Goal: Transaction & Acquisition: Purchase product/service

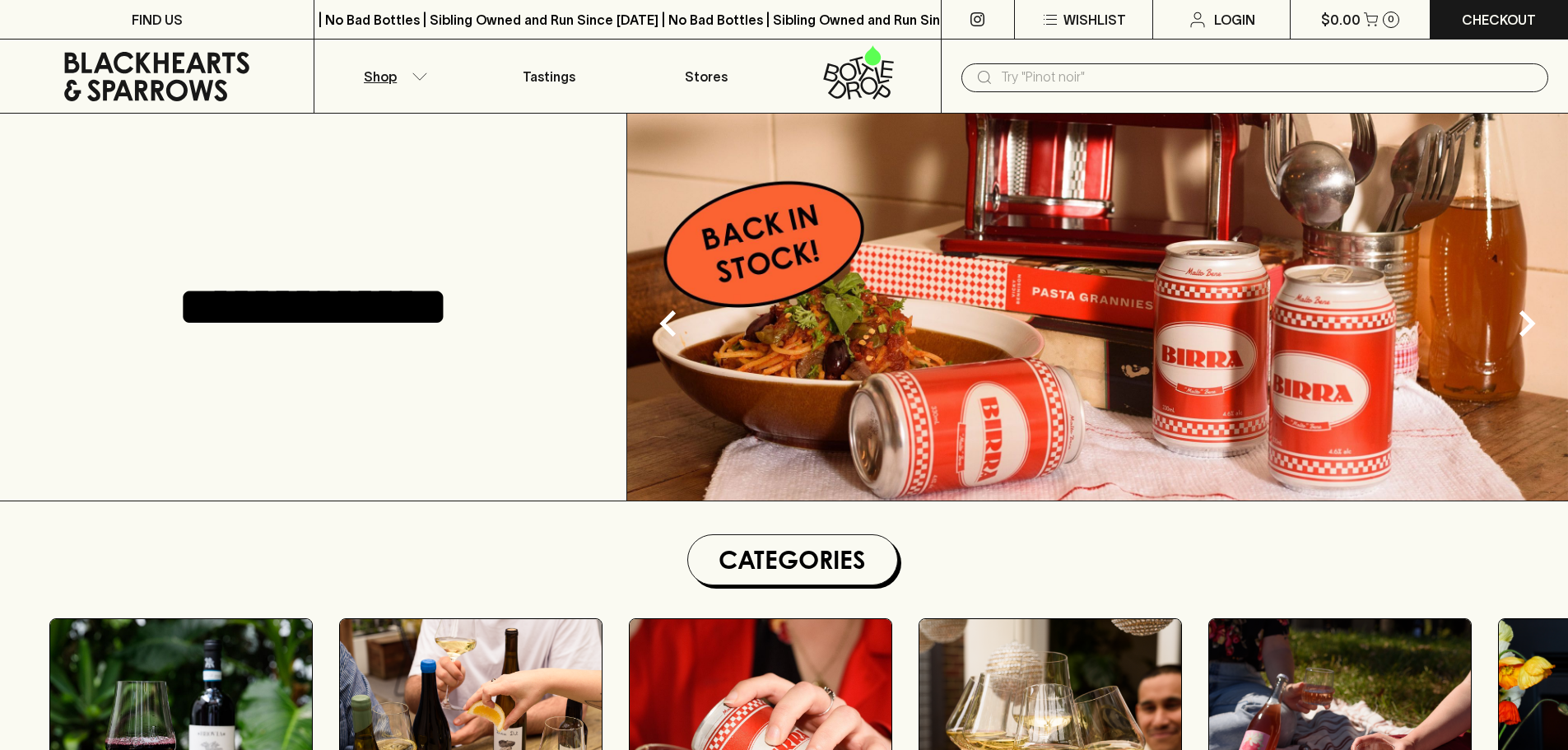
click at [419, 82] on button "Shop" at bounding box center [392, 76] width 157 height 73
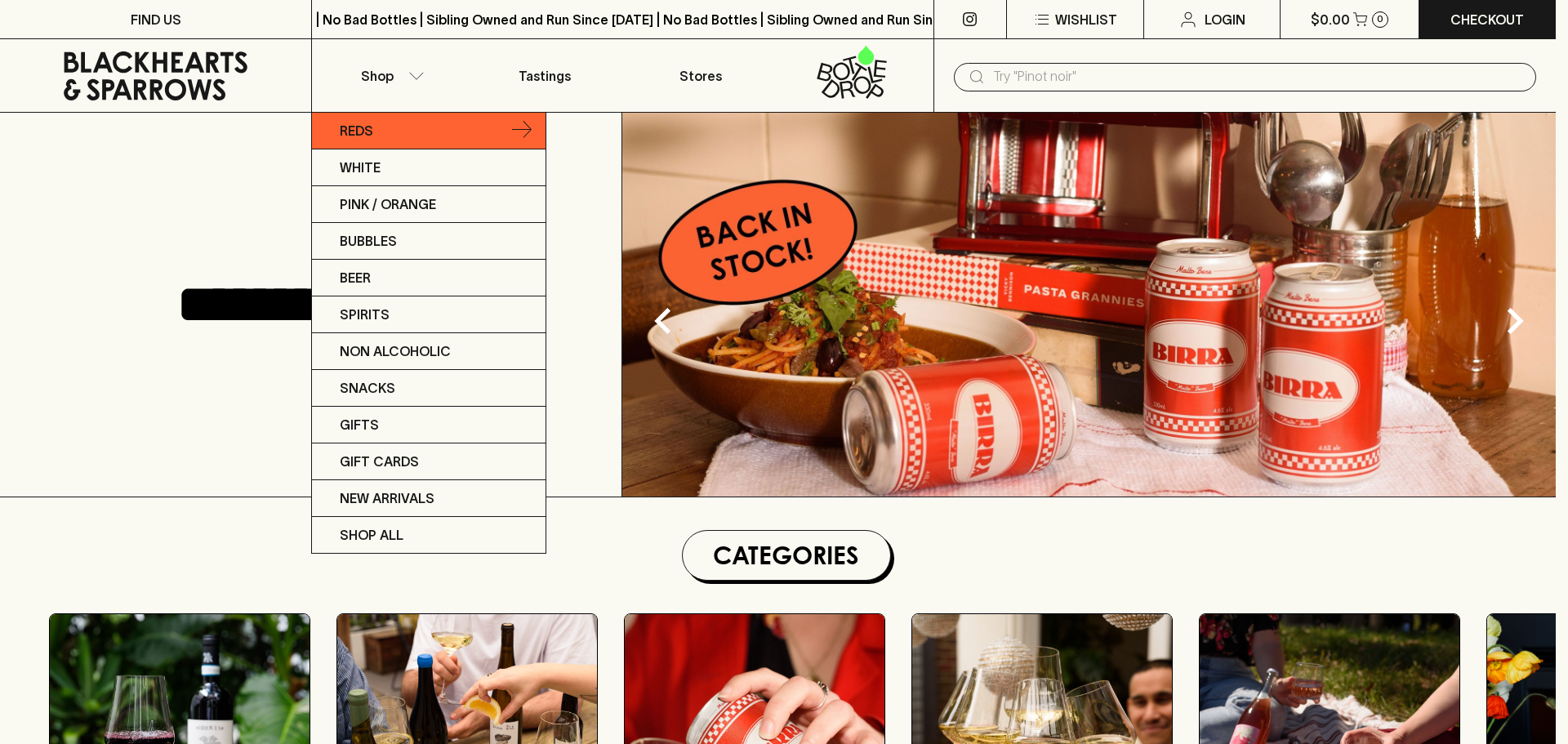
click at [361, 138] on p "Reds" at bounding box center [356, 130] width 33 height 20
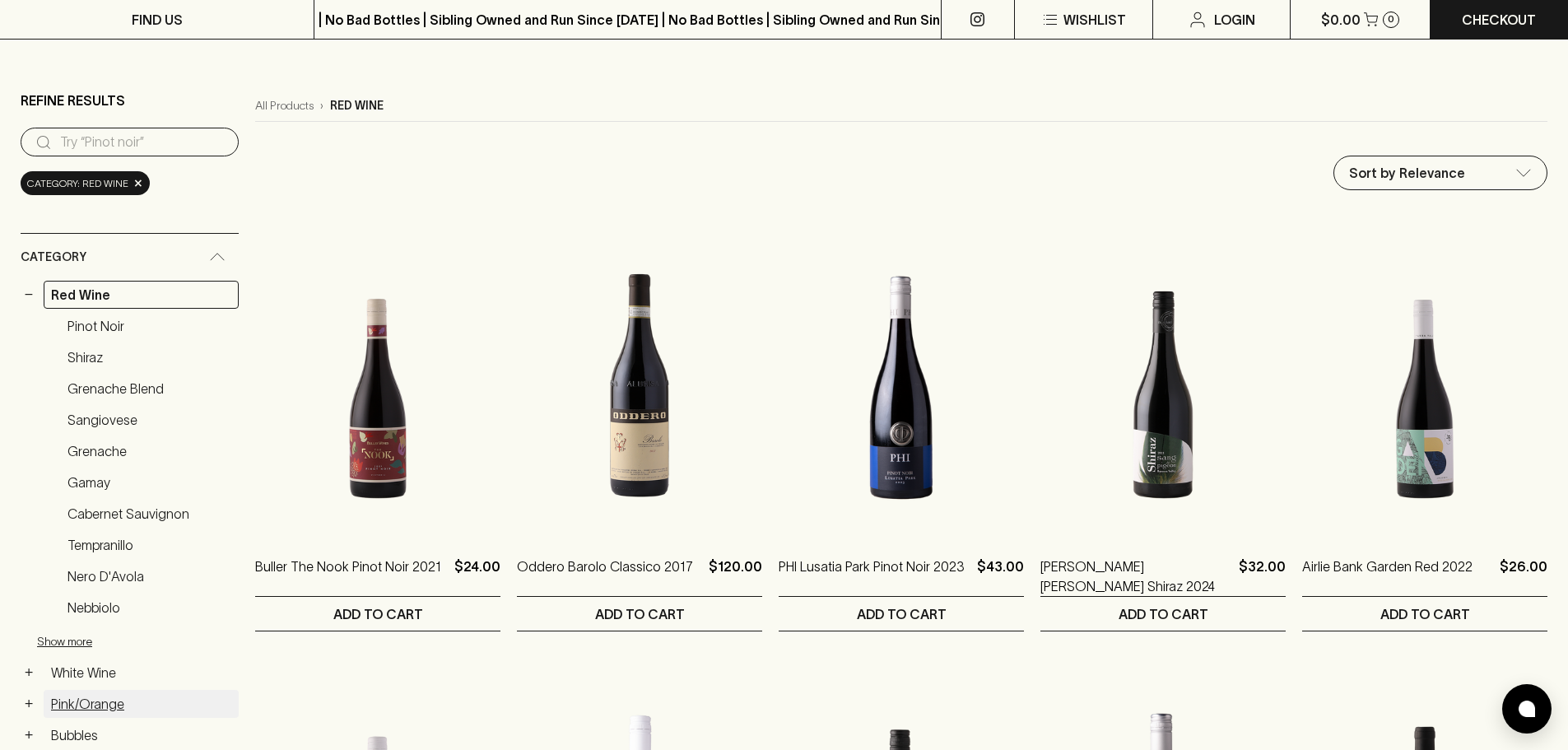
scroll to position [82, 0]
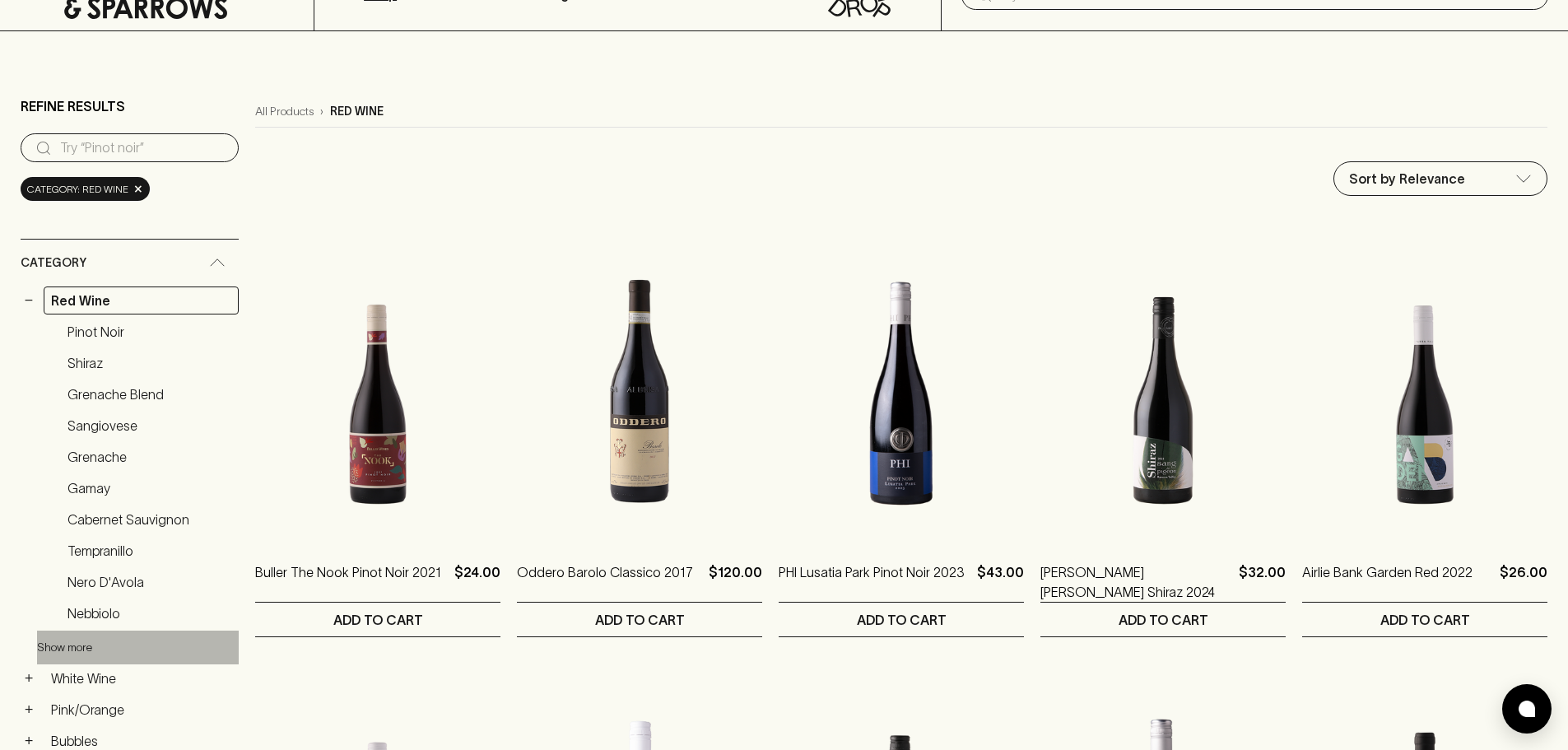
click at [91, 647] on button "Show more" at bounding box center [145, 647] width 216 height 34
click at [182, 143] on input "search" at bounding box center [142, 148] width 166 height 26
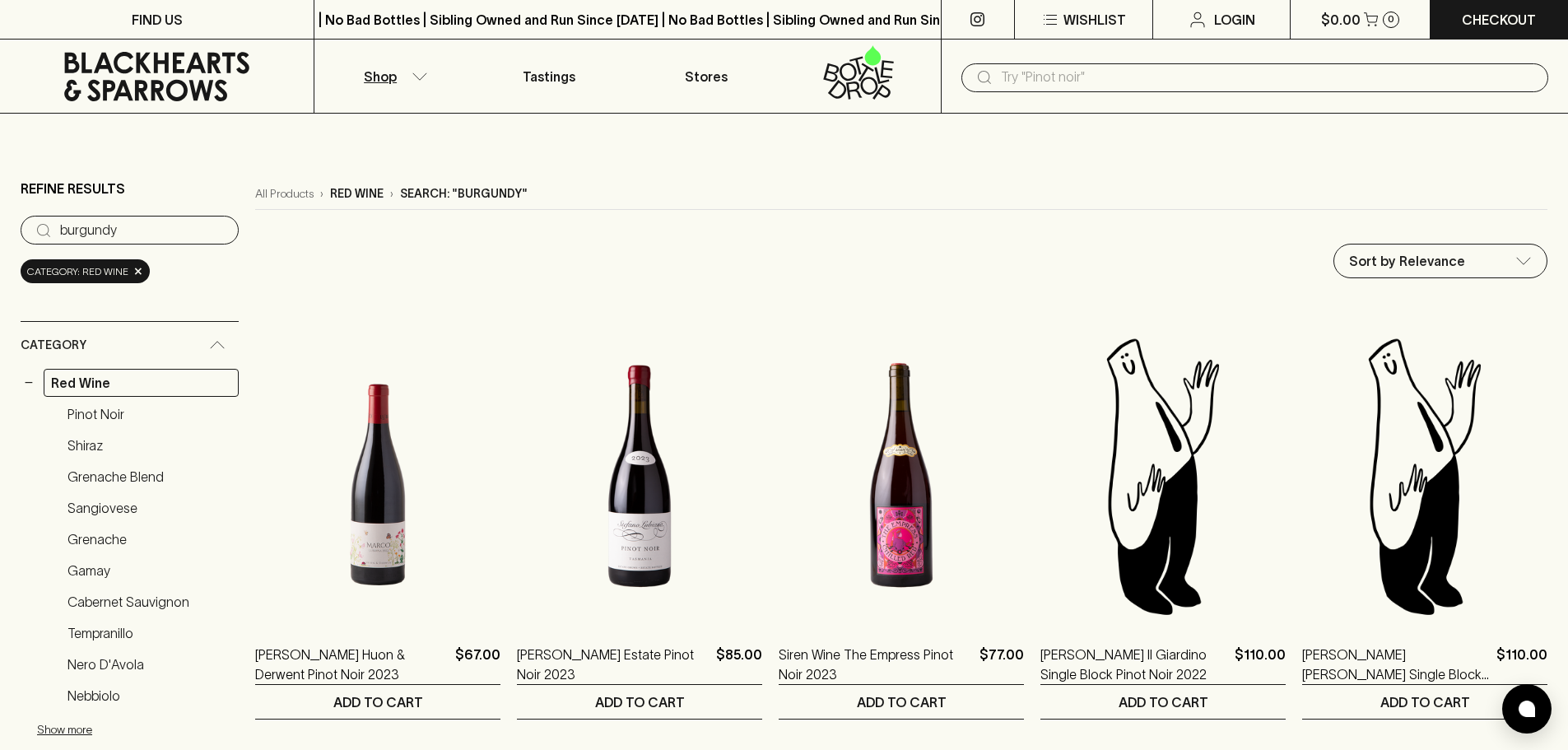
click at [138, 227] on input "burgundy" at bounding box center [142, 230] width 166 height 26
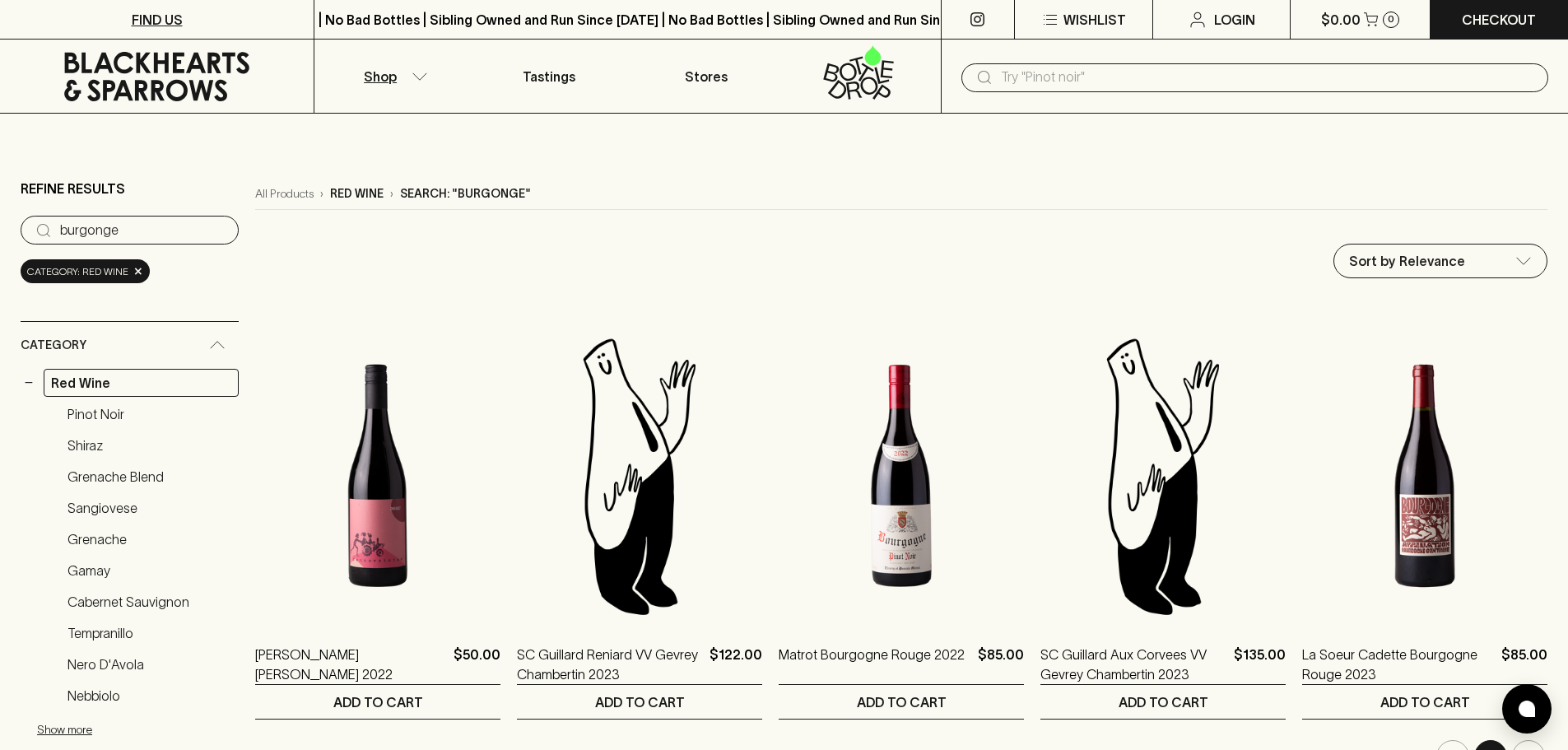
type input "burgonge"
